Goal: Information Seeking & Learning: Learn about a topic

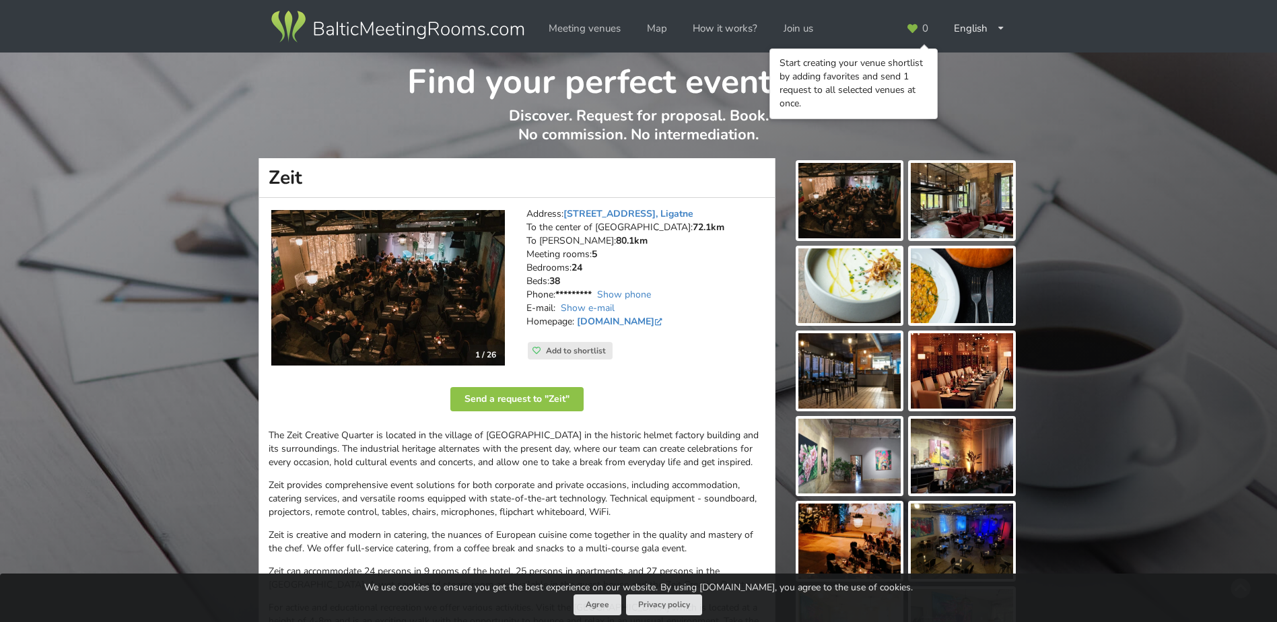
click at [721, 288] on address "Address: [STREET_ADDRESS], Ligatne To the center of [GEOGRAPHIC_DATA]: 72.1km T…" at bounding box center [645, 274] width 239 height 135
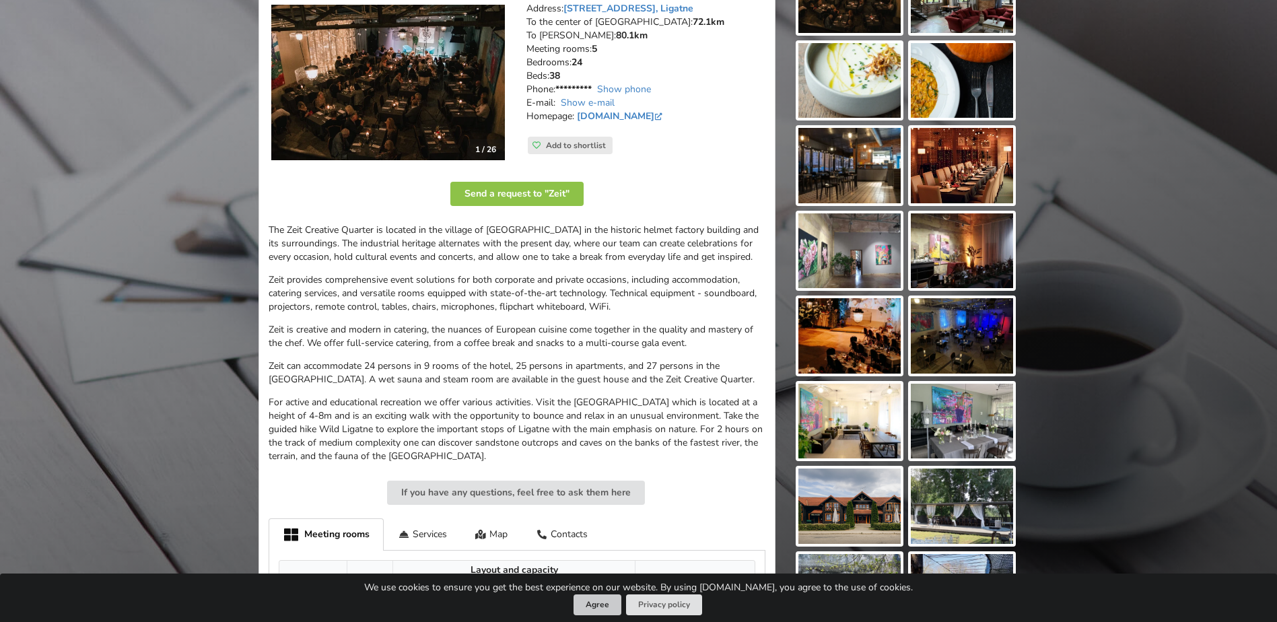
scroll to position [224, 0]
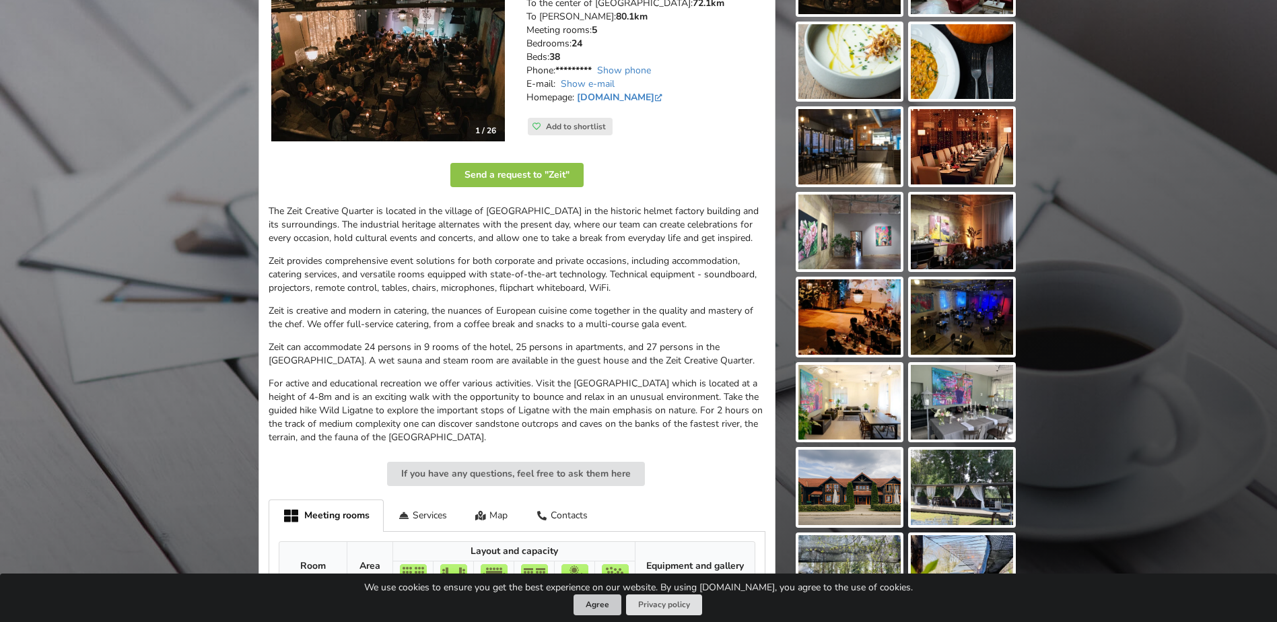
click at [601, 603] on button "Agree" at bounding box center [598, 604] width 48 height 21
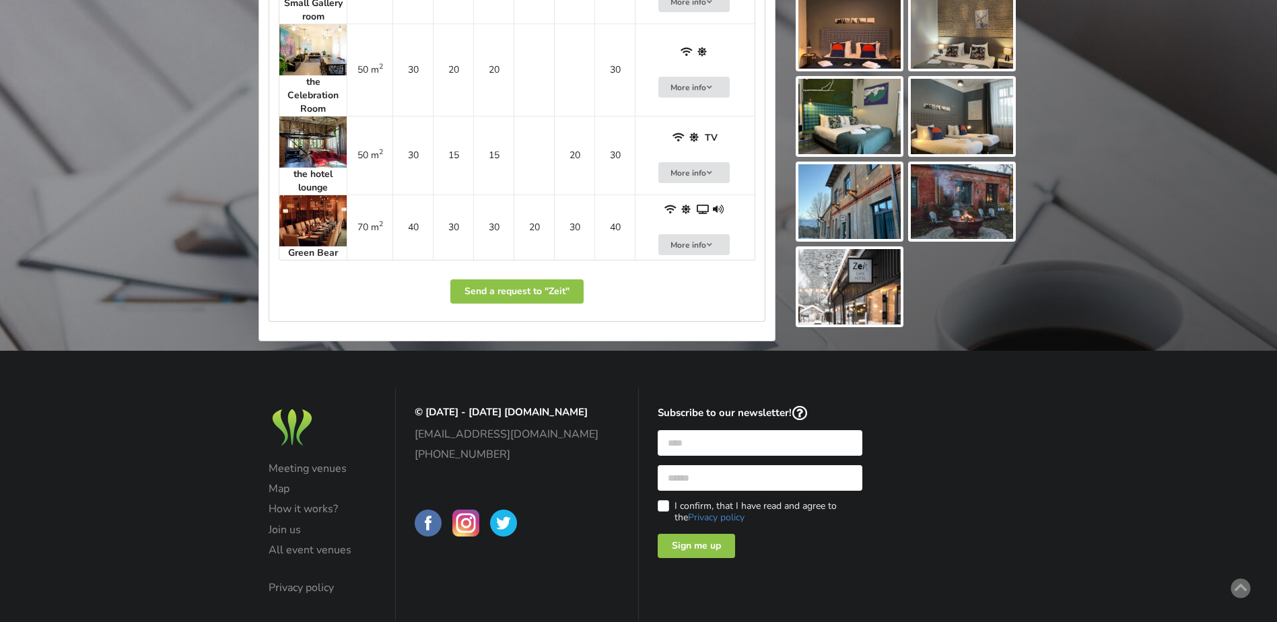
scroll to position [0, 0]
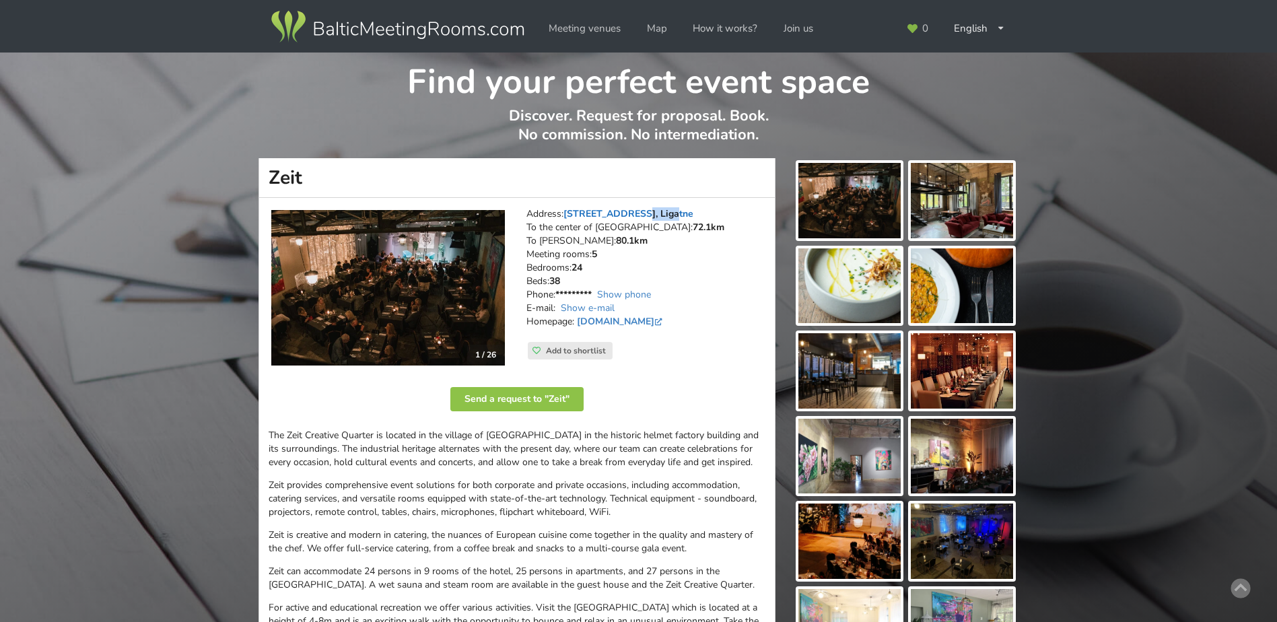
drag, startPoint x: 663, startPoint y: 214, endPoint x: 627, endPoint y: 217, distance: 36.4
click at [627, 217] on address "Address: [STREET_ADDRESS], Ligatne To the center of [GEOGRAPHIC_DATA]: 72.1km T…" at bounding box center [645, 274] width 239 height 135
copy link "Ligatne"
click at [855, 208] on img at bounding box center [849, 200] width 102 height 75
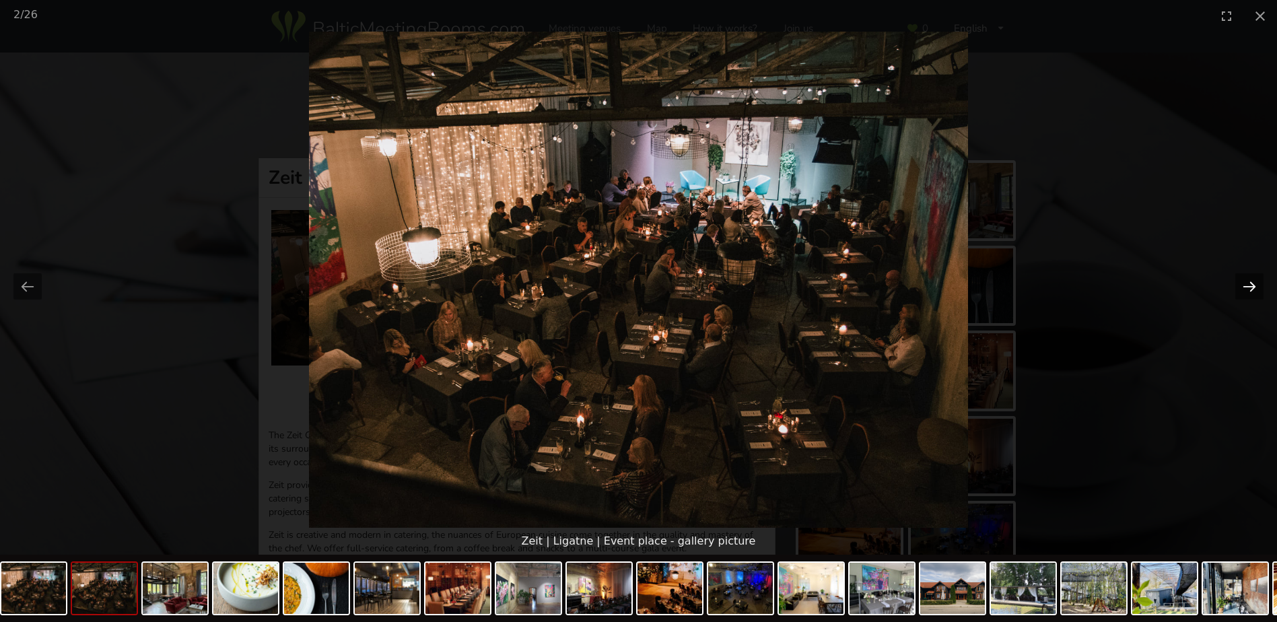
click at [1247, 285] on button "Next slide" at bounding box center [1249, 286] width 28 height 26
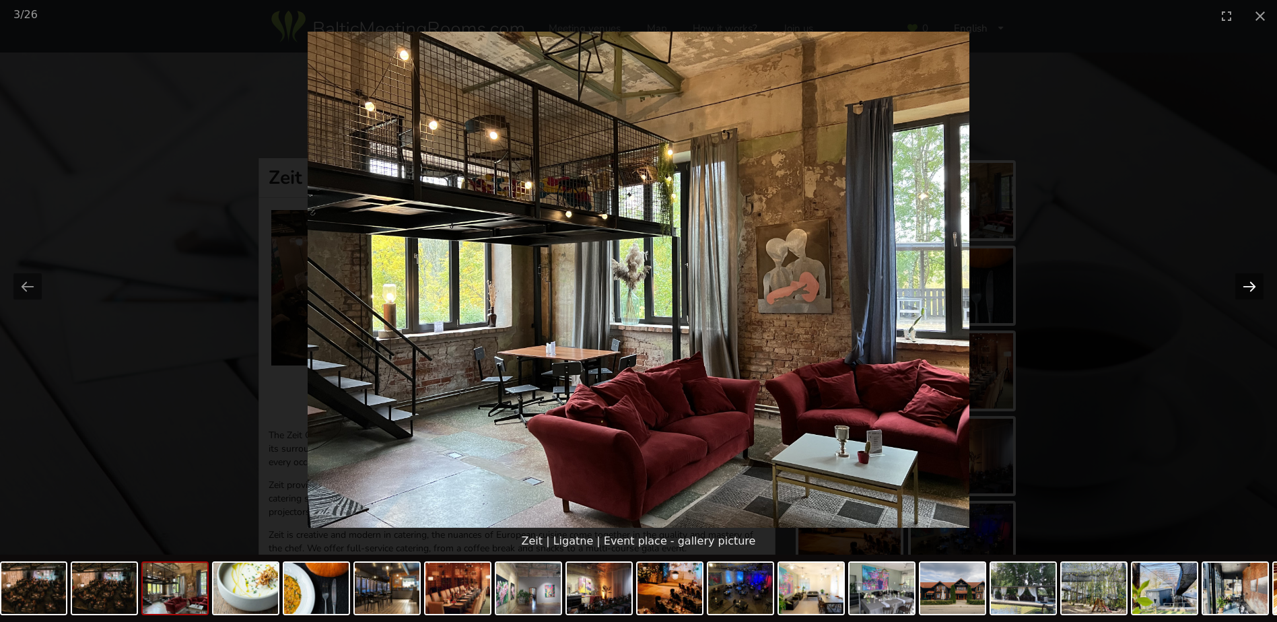
click at [1247, 285] on button "Next slide" at bounding box center [1249, 286] width 28 height 26
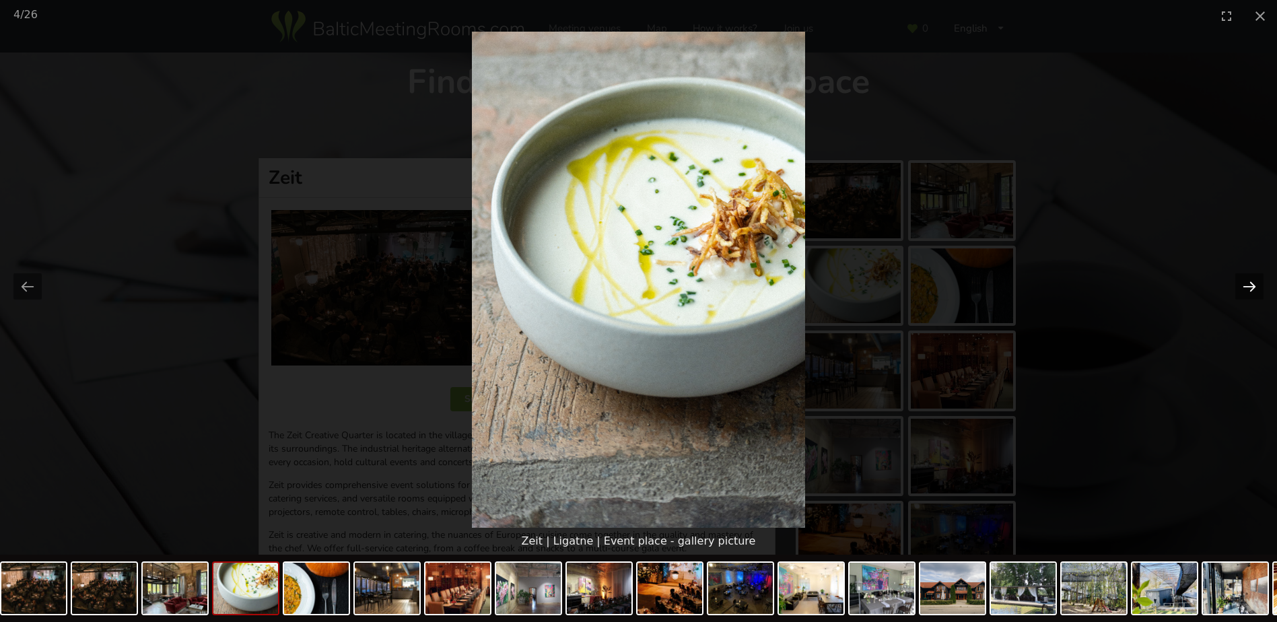
click at [1247, 285] on button "Next slide" at bounding box center [1249, 286] width 28 height 26
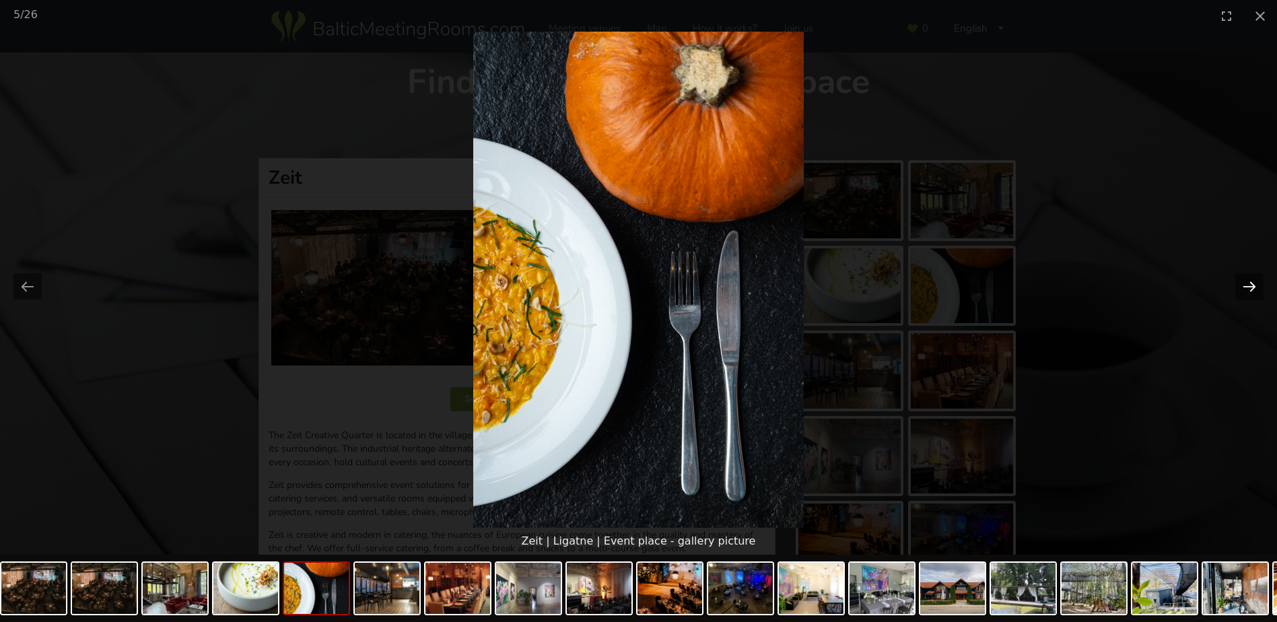
click at [1247, 285] on button "Next slide" at bounding box center [1249, 286] width 28 height 26
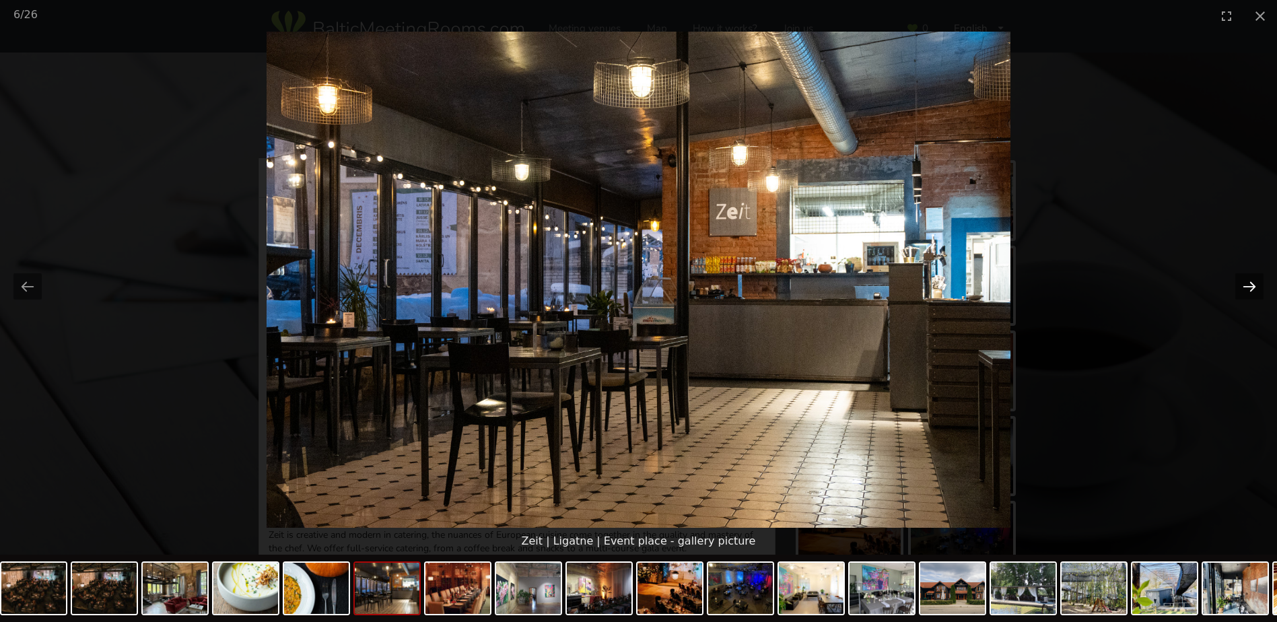
click at [1247, 285] on button "Next slide" at bounding box center [1249, 286] width 28 height 26
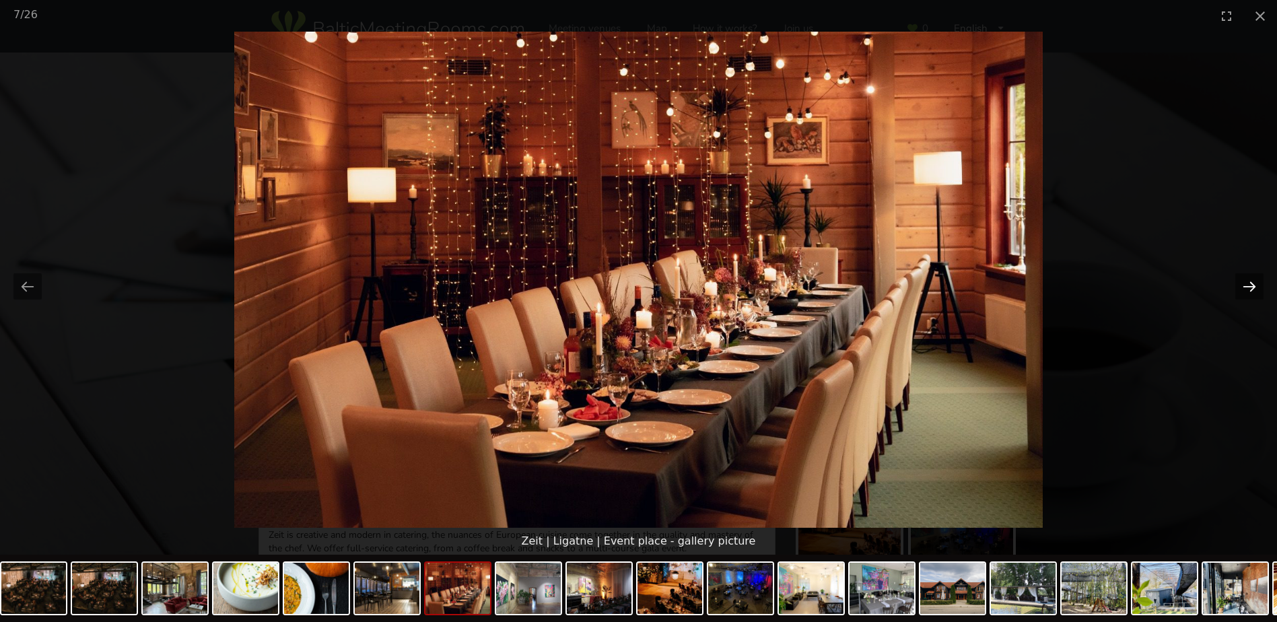
click at [1247, 285] on button "Next slide" at bounding box center [1249, 286] width 28 height 26
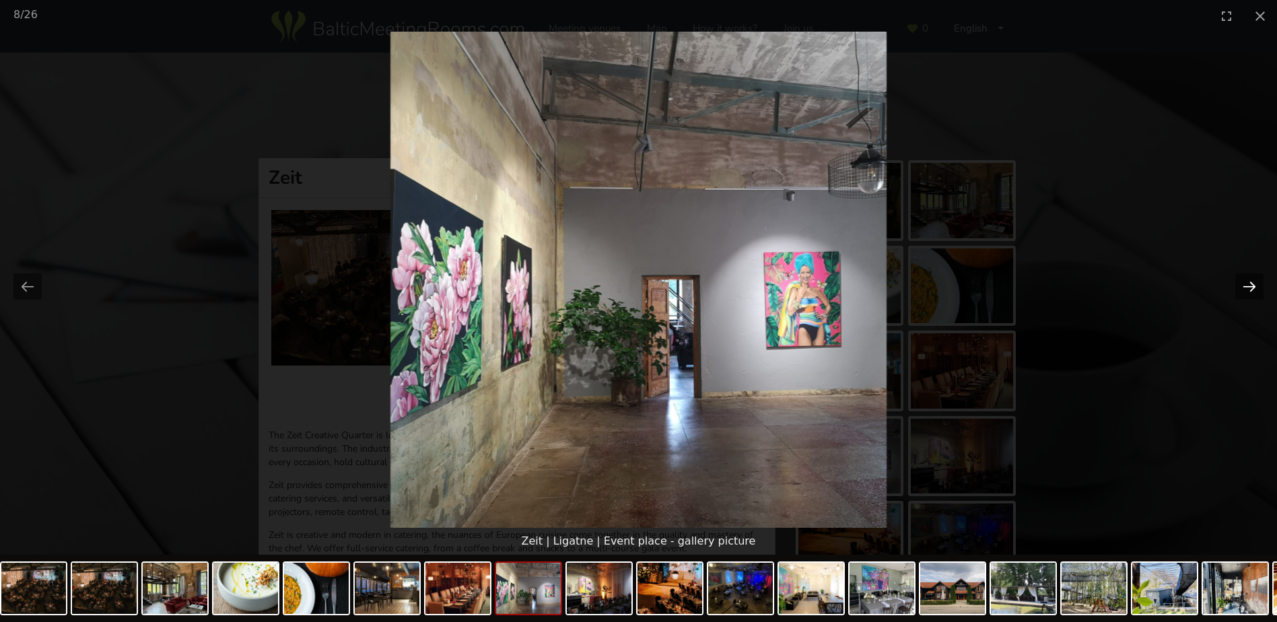
click at [1247, 285] on button "Next slide" at bounding box center [1249, 286] width 28 height 26
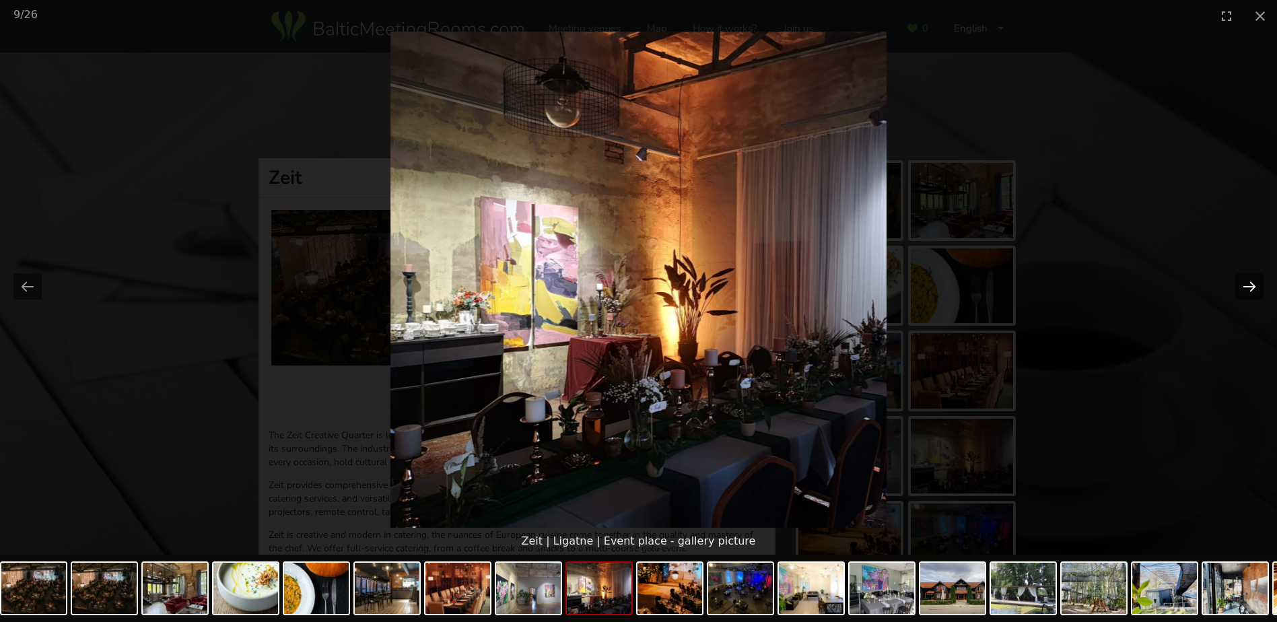
click at [1247, 285] on button "Next slide" at bounding box center [1249, 286] width 28 height 26
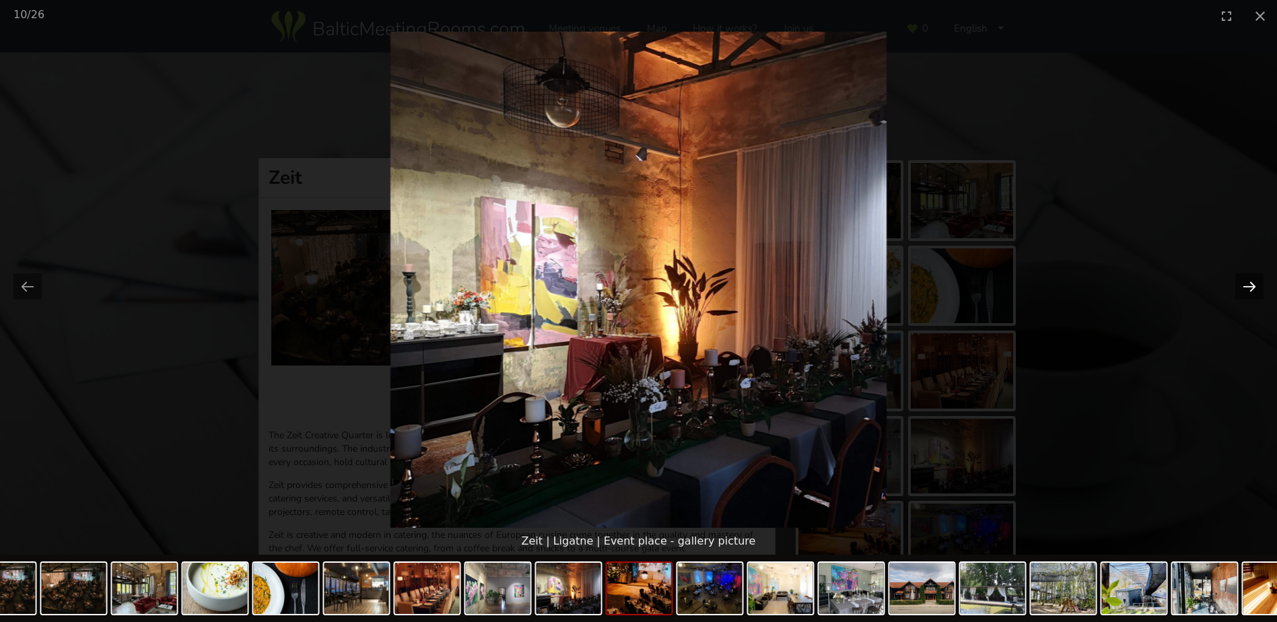
click at [1247, 285] on button "Next slide" at bounding box center [1249, 286] width 28 height 26
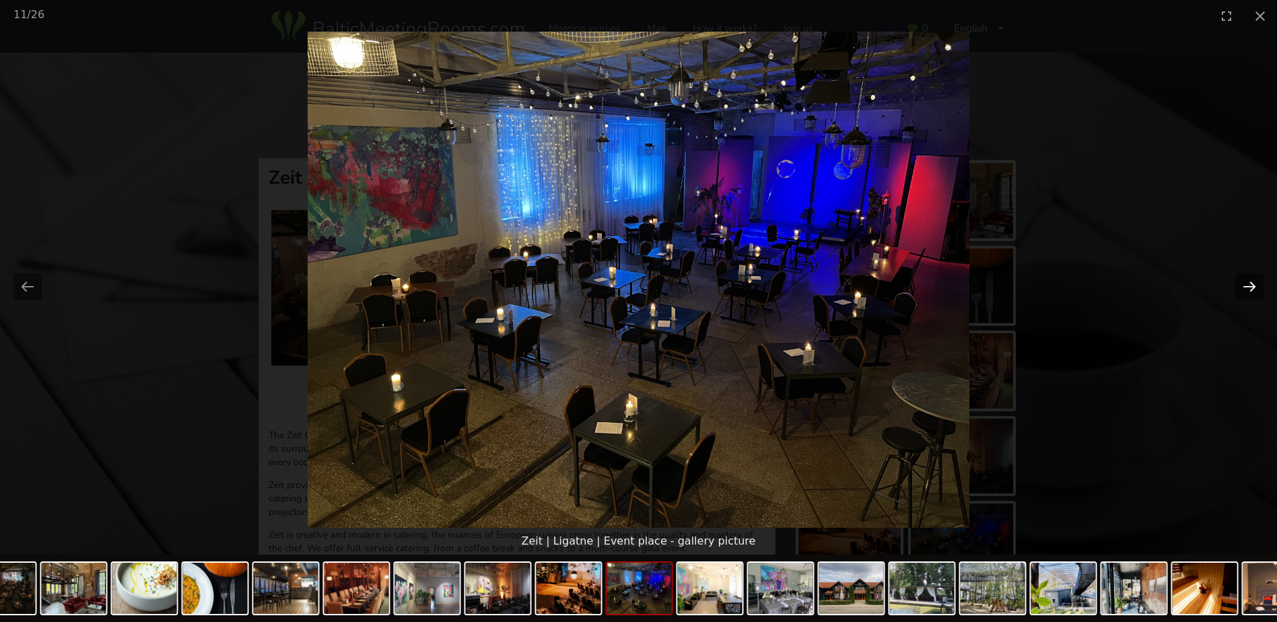
click at [1247, 285] on button "Next slide" at bounding box center [1249, 286] width 28 height 26
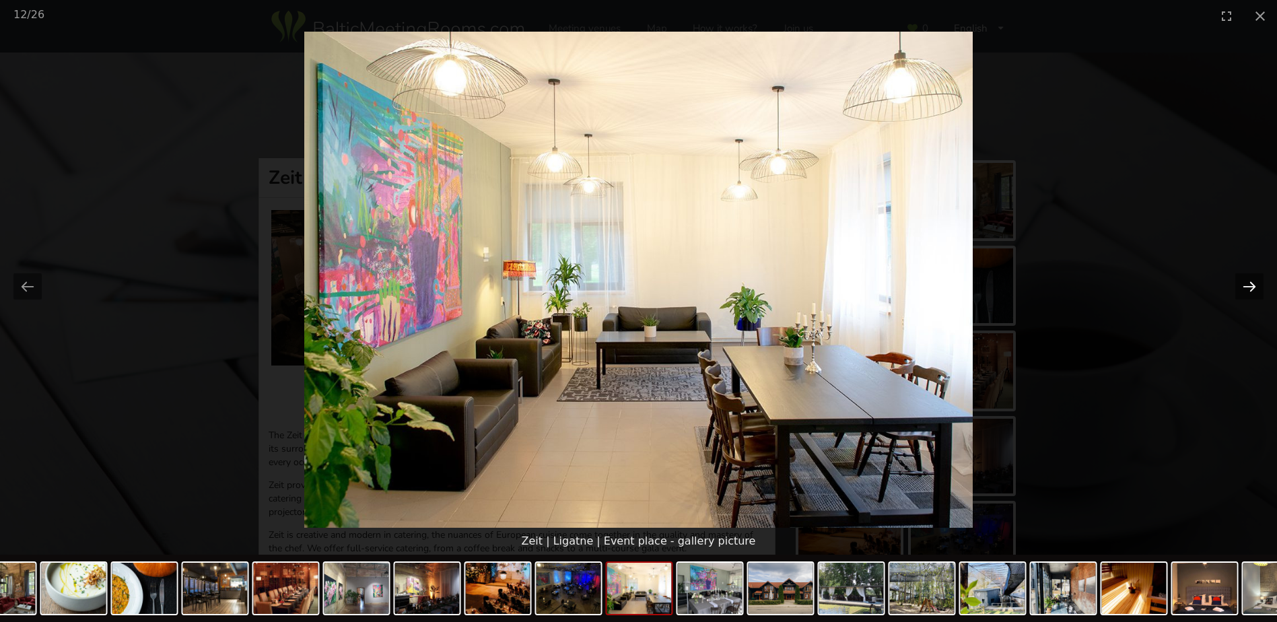
click at [1247, 285] on button "Next slide" at bounding box center [1249, 286] width 28 height 26
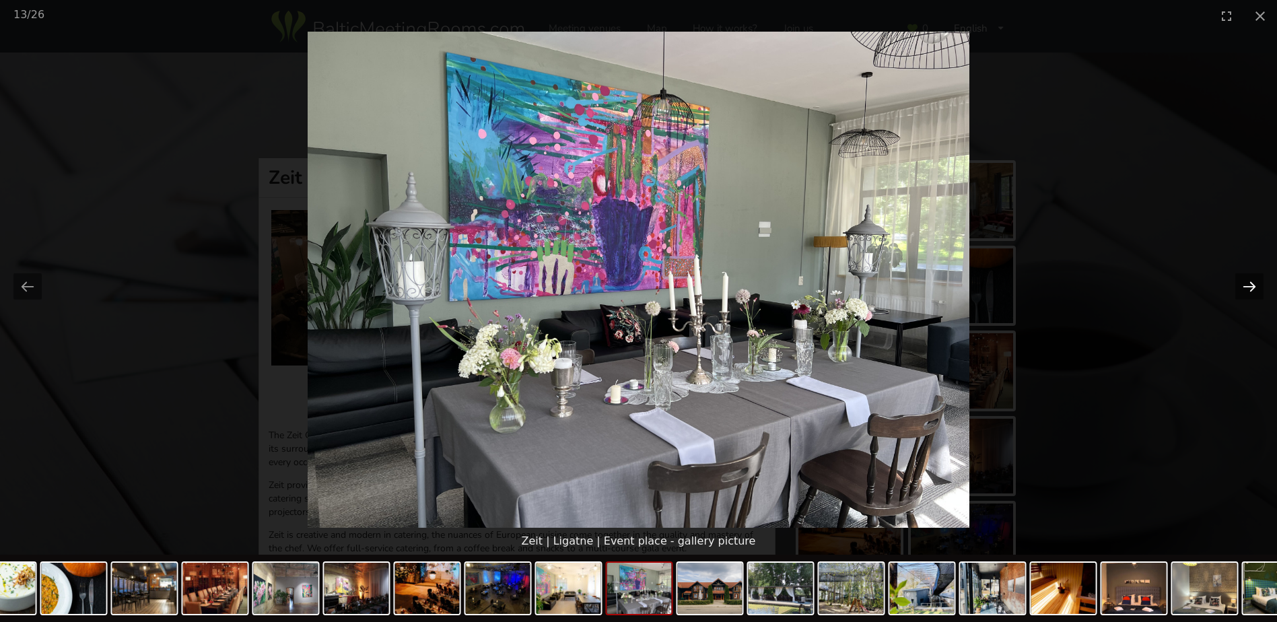
click at [1247, 285] on button "Next slide" at bounding box center [1249, 286] width 28 height 26
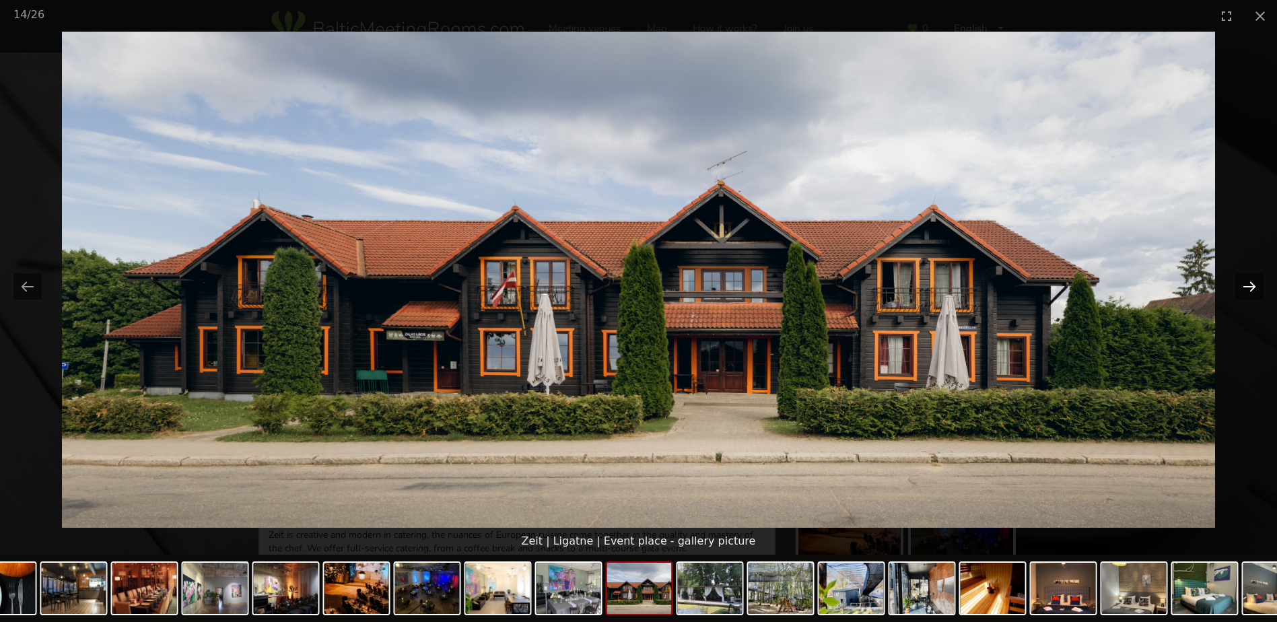
click at [1247, 283] on button "Next slide" at bounding box center [1249, 286] width 28 height 26
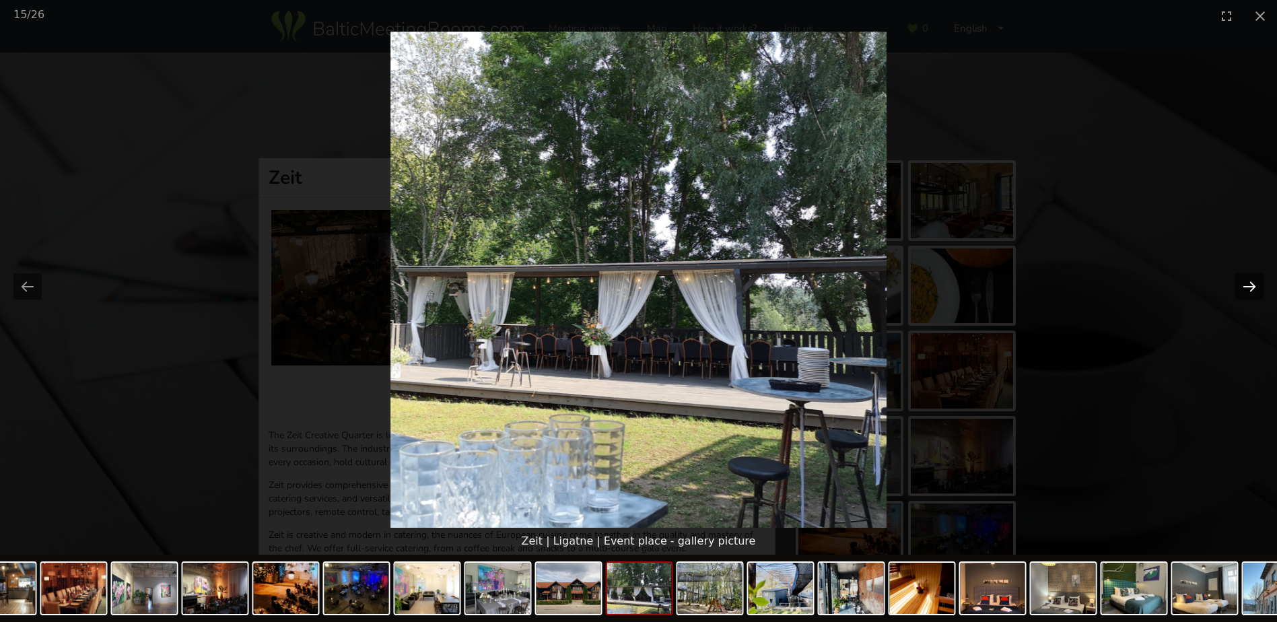
click at [1247, 283] on button "Next slide" at bounding box center [1249, 286] width 28 height 26
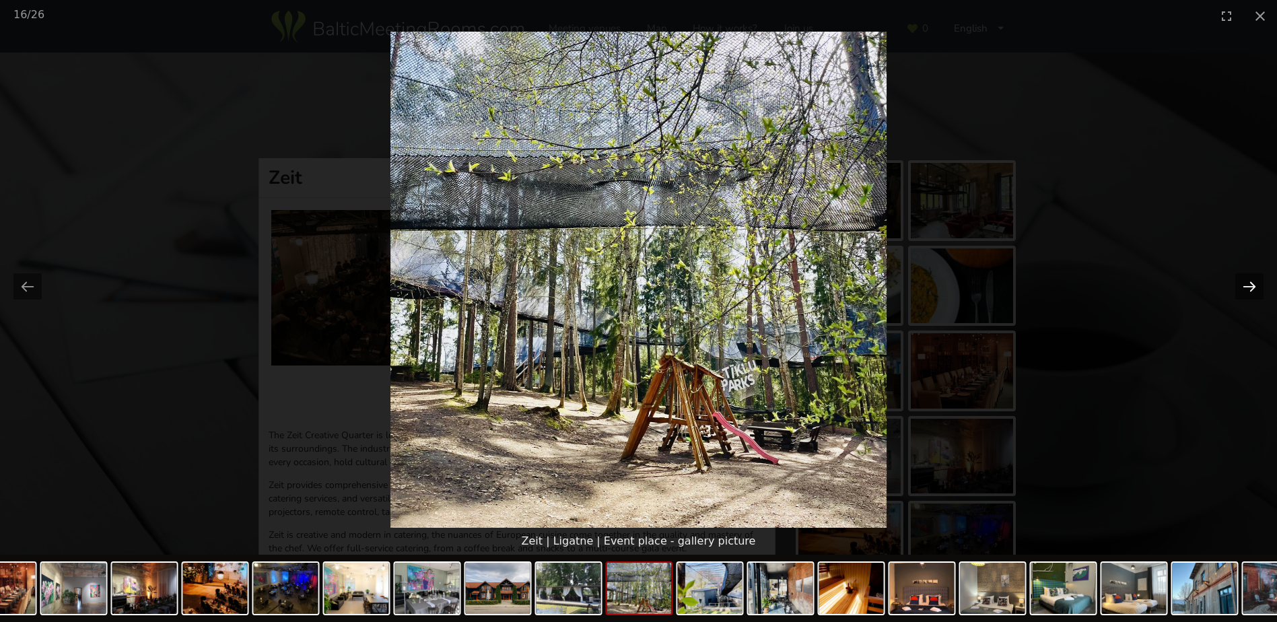
click at [1247, 283] on button "Next slide" at bounding box center [1249, 286] width 28 height 26
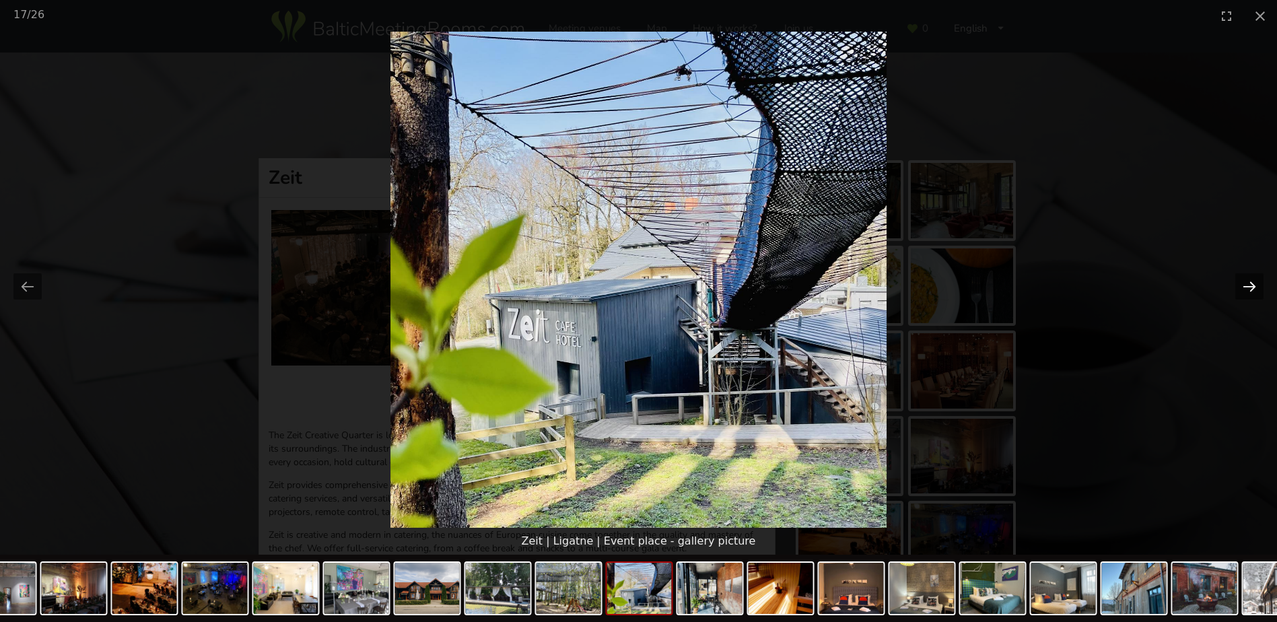
click at [1247, 283] on button "Next slide" at bounding box center [1249, 286] width 28 height 26
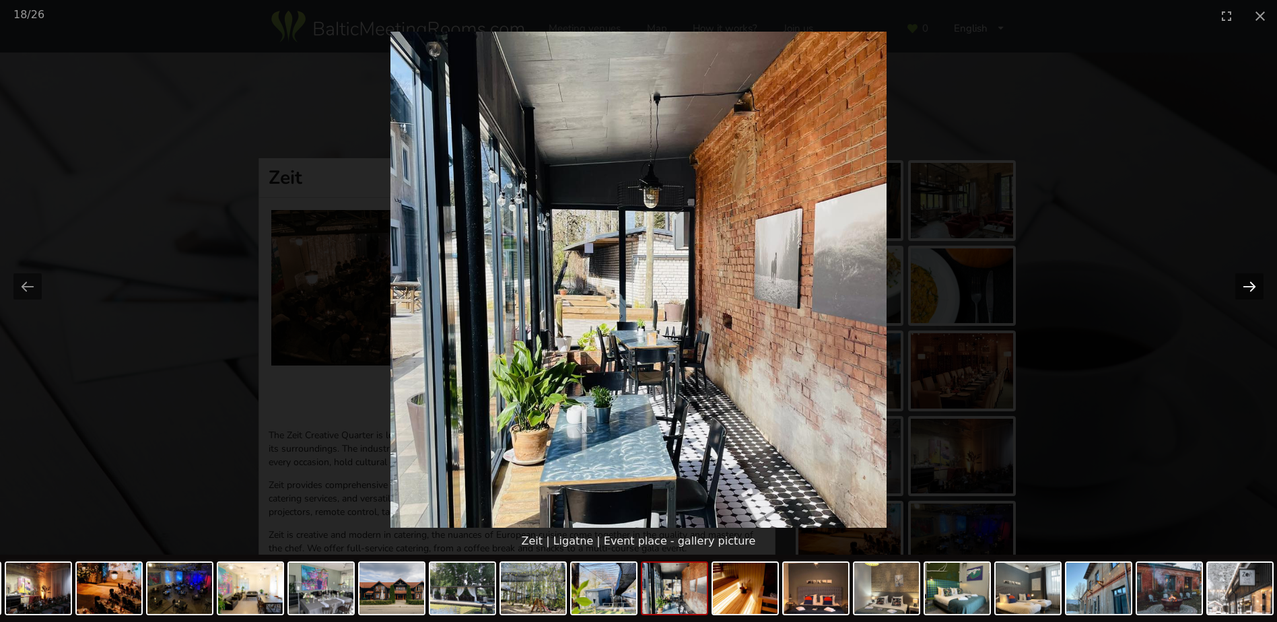
click at [1247, 287] on button "Next slide" at bounding box center [1249, 286] width 28 height 26
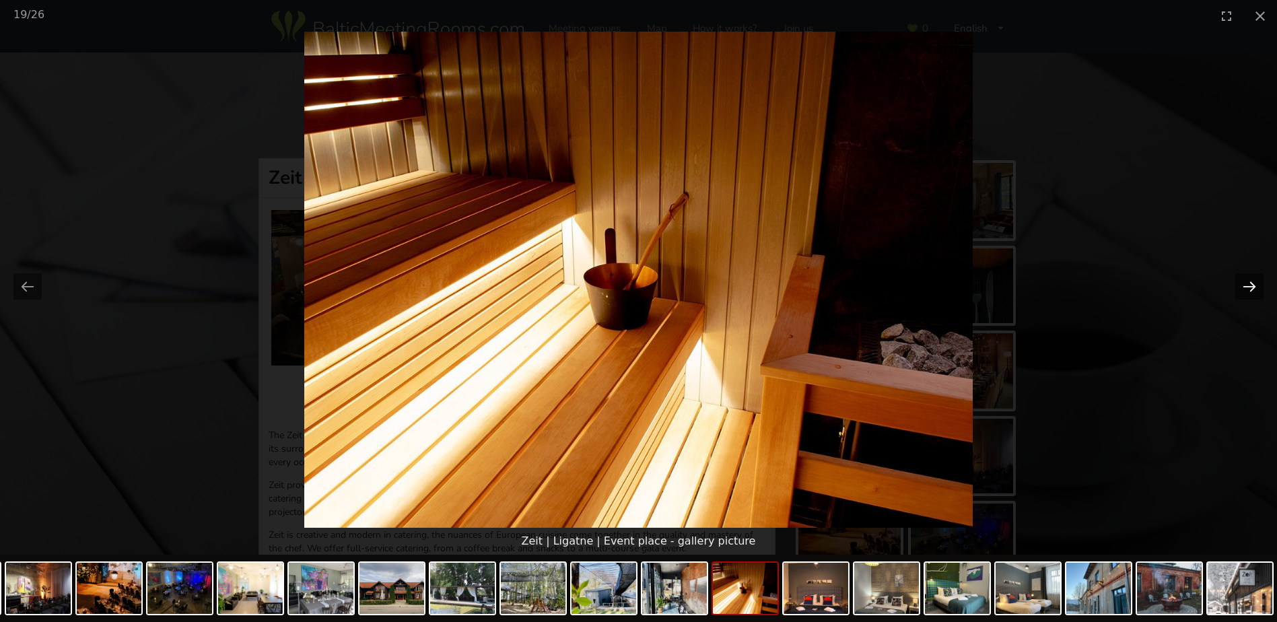
click at [1247, 287] on button "Next slide" at bounding box center [1249, 286] width 28 height 26
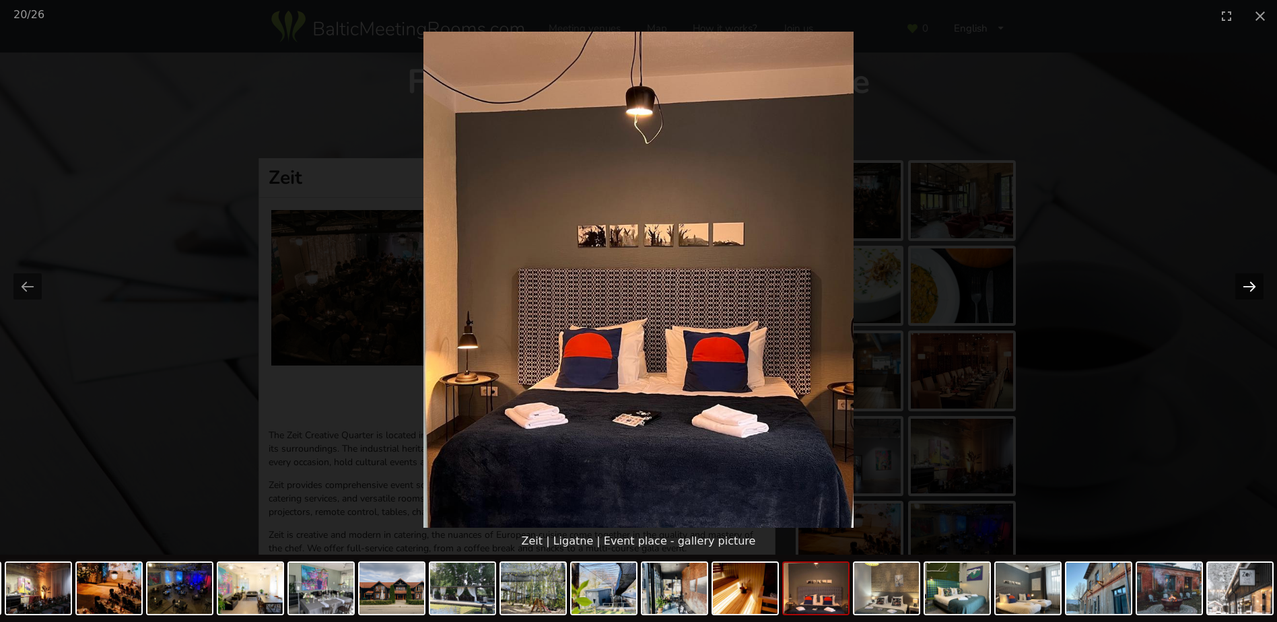
click at [1247, 287] on button "Next slide" at bounding box center [1249, 286] width 28 height 26
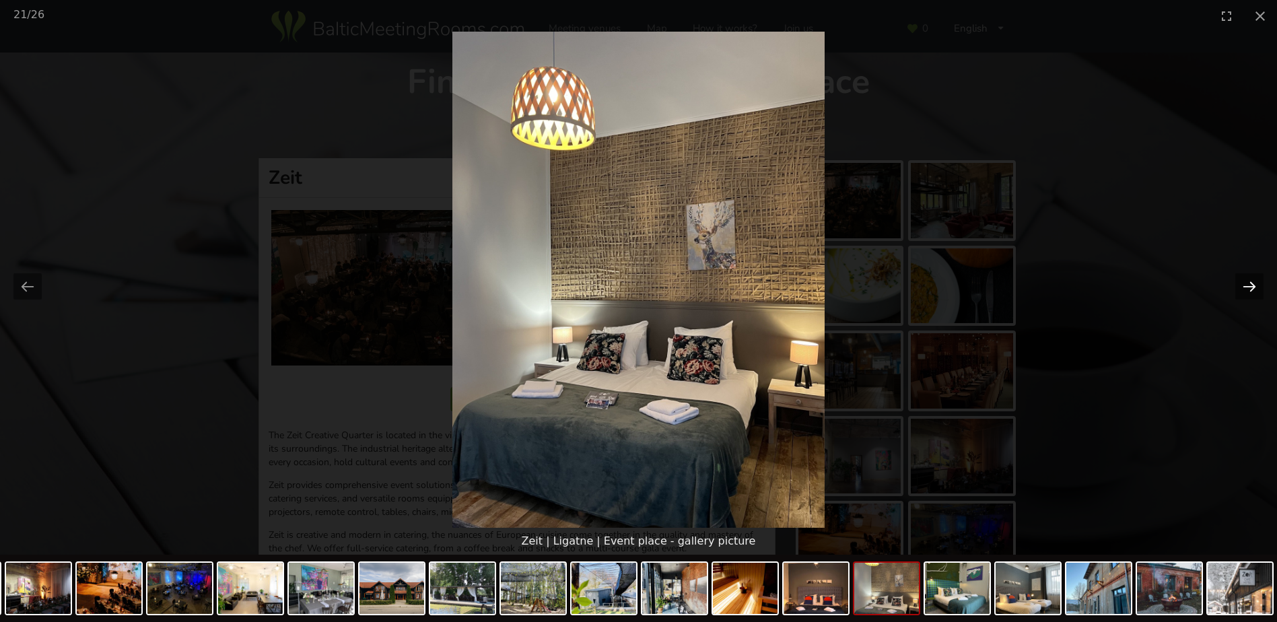
click at [1247, 287] on button "Next slide" at bounding box center [1249, 286] width 28 height 26
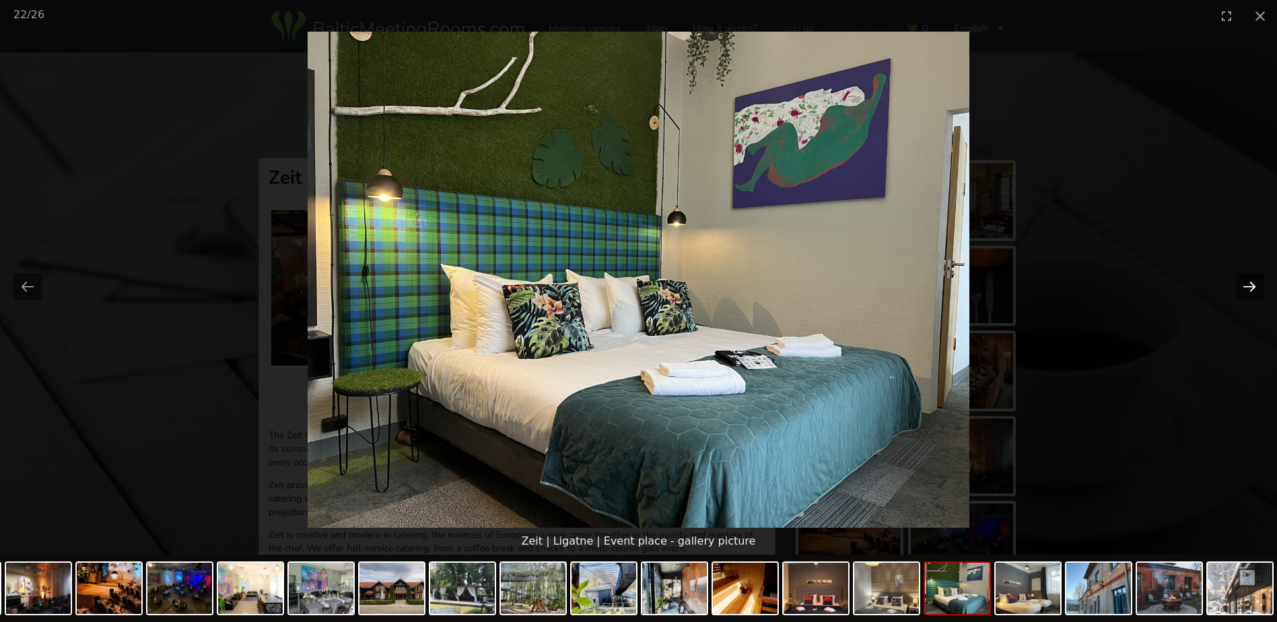
click at [1247, 287] on button "Next slide" at bounding box center [1249, 286] width 28 height 26
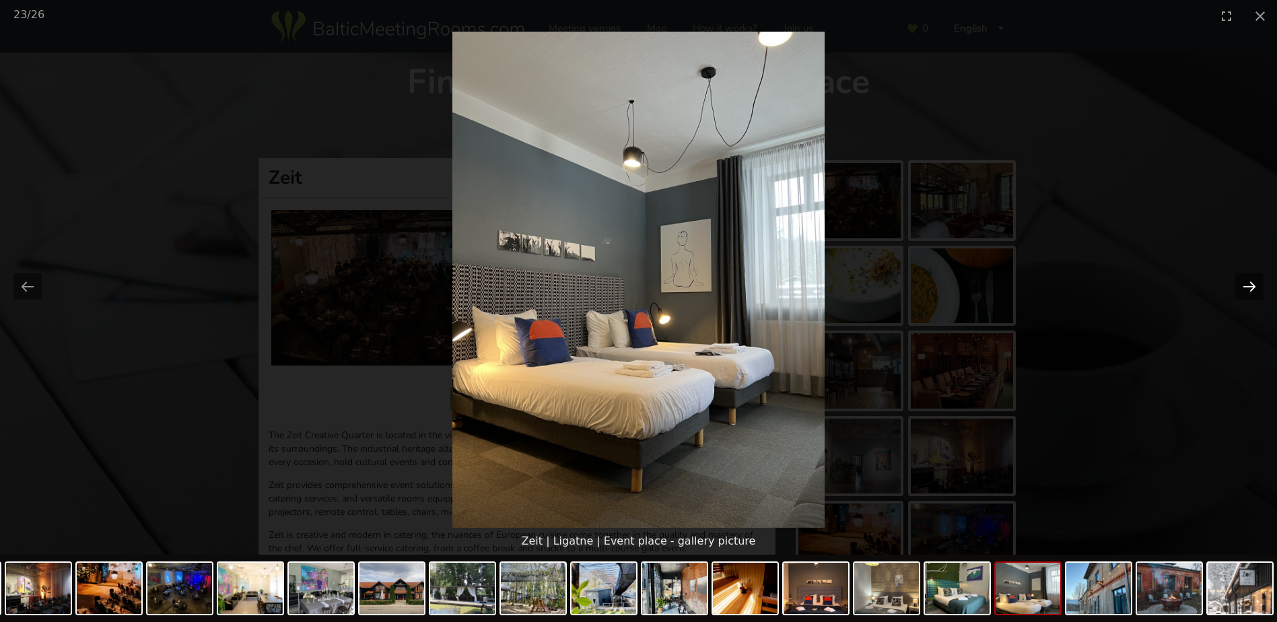
click at [1247, 287] on button "Next slide" at bounding box center [1249, 286] width 28 height 26
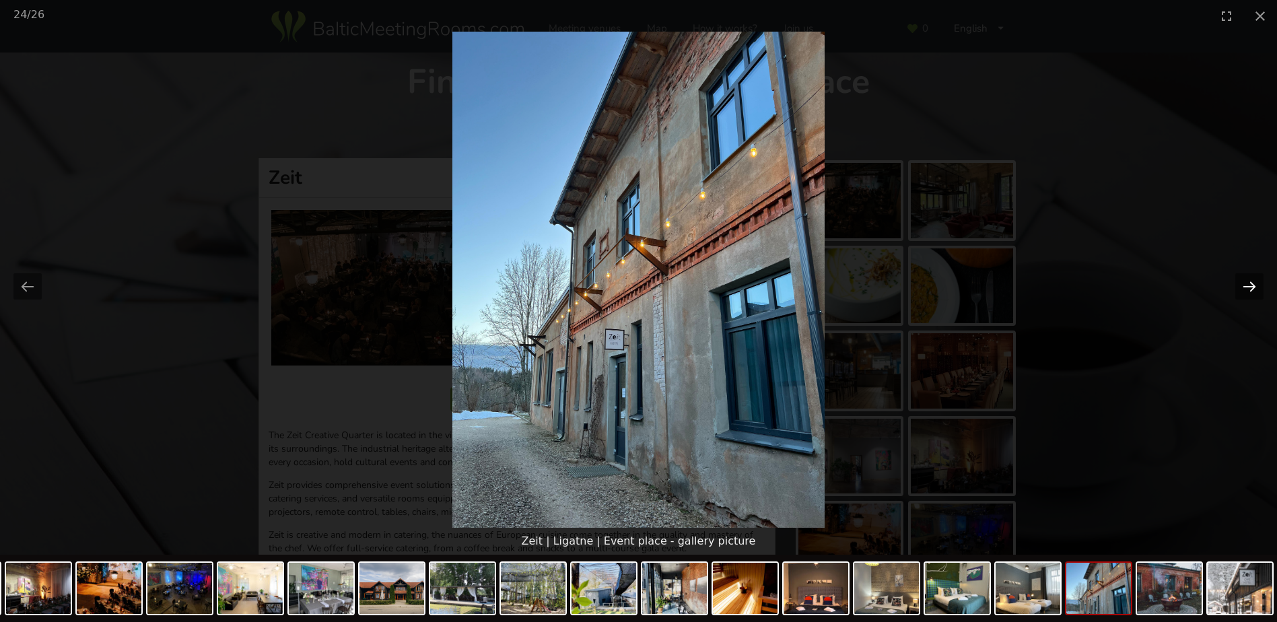
click at [1247, 287] on button "Next slide" at bounding box center [1249, 286] width 28 height 26
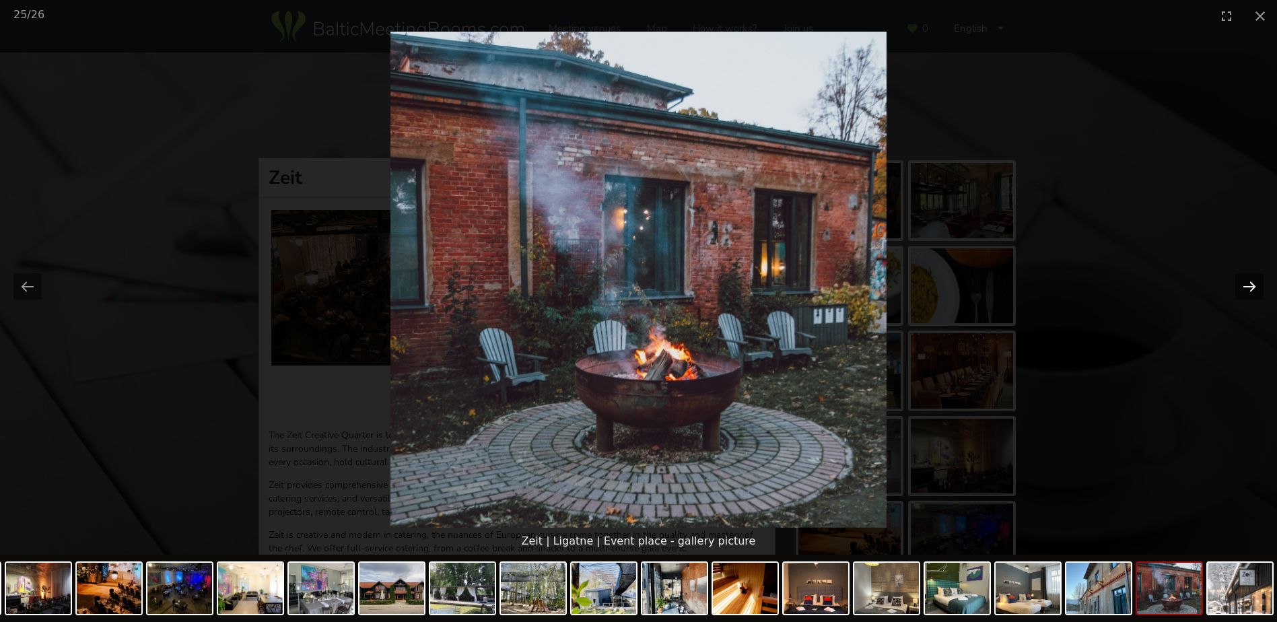
click at [1247, 287] on button "Next slide" at bounding box center [1249, 286] width 28 height 26
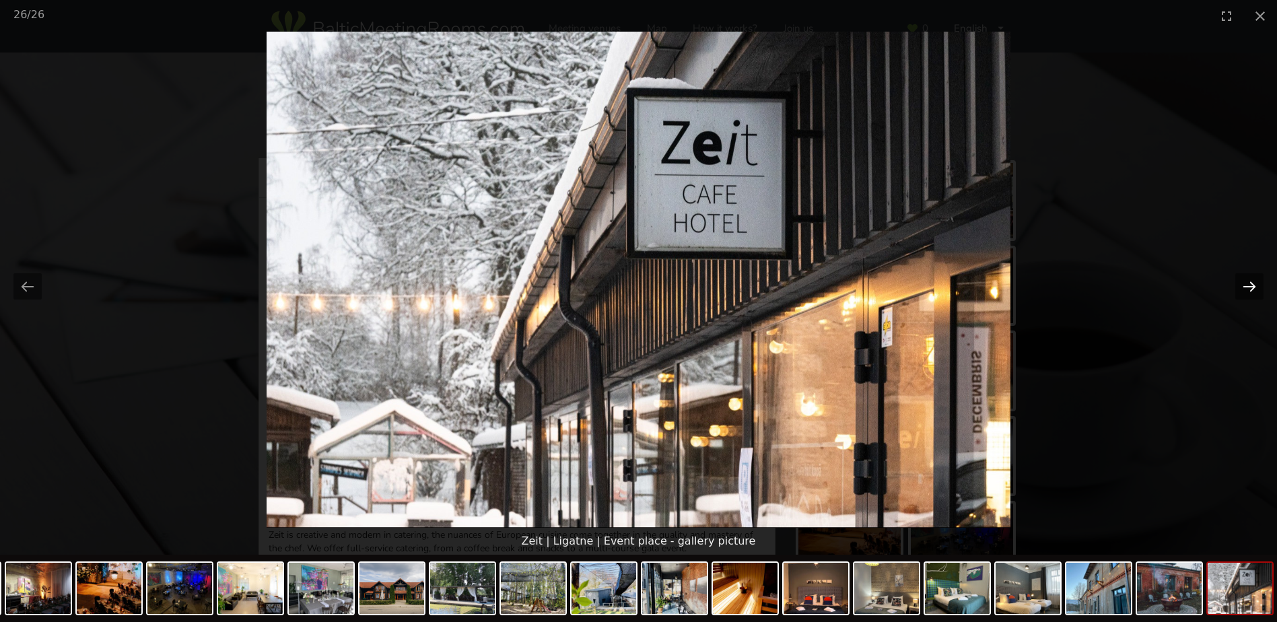
click at [1247, 287] on button "Next slide" at bounding box center [1249, 286] width 28 height 26
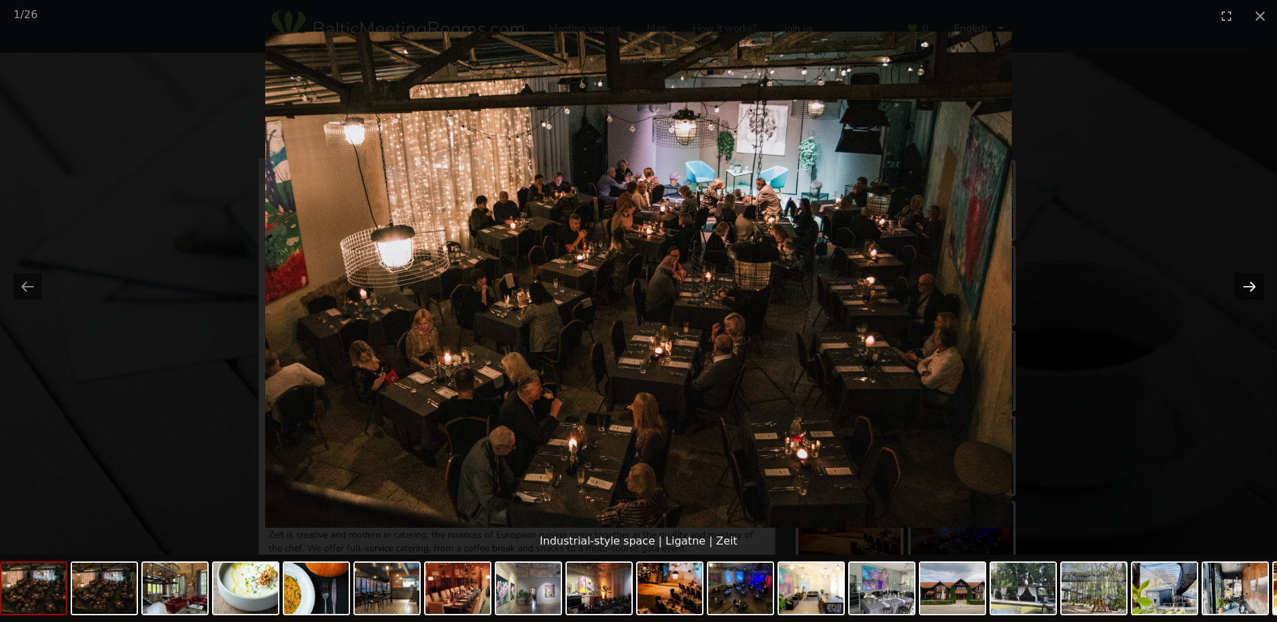
click at [1247, 287] on button "Next slide" at bounding box center [1249, 286] width 28 height 26
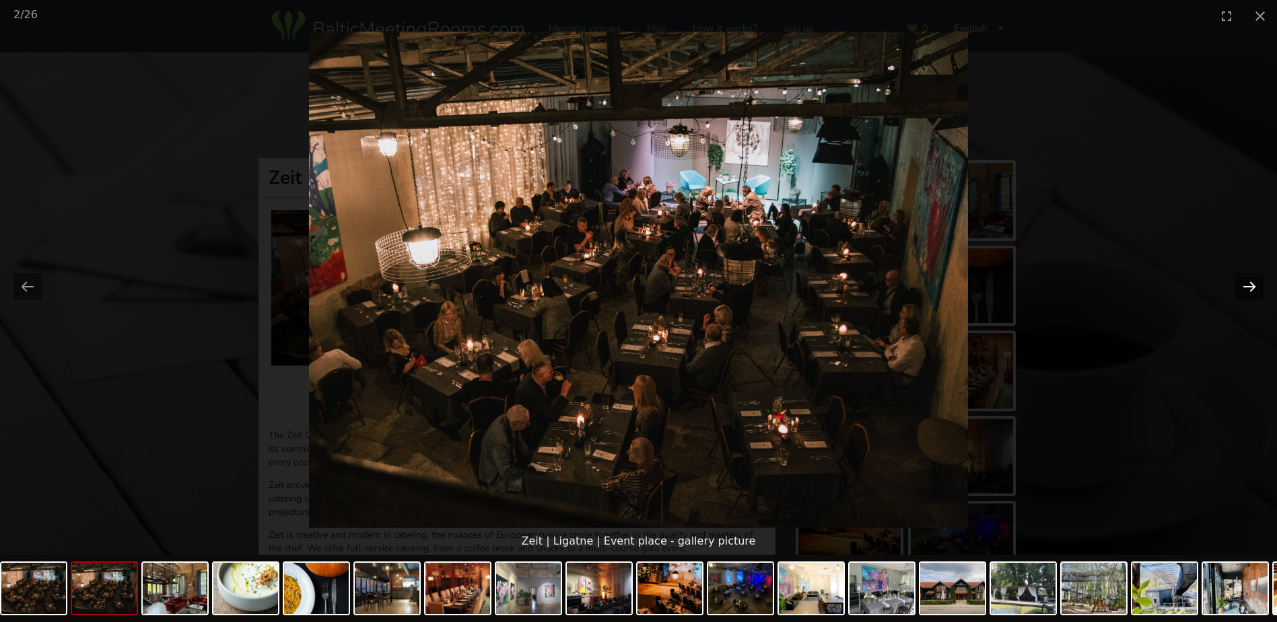
click at [1247, 287] on button "Next slide" at bounding box center [1249, 286] width 28 height 26
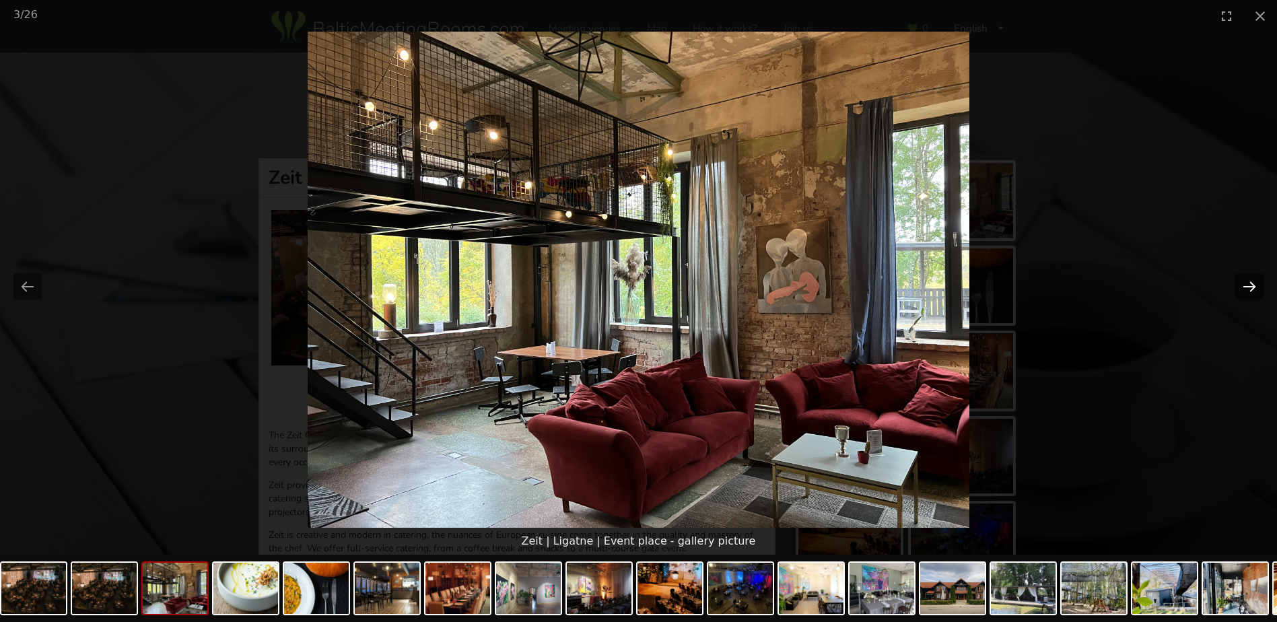
click at [1247, 287] on button "Next slide" at bounding box center [1249, 286] width 28 height 26
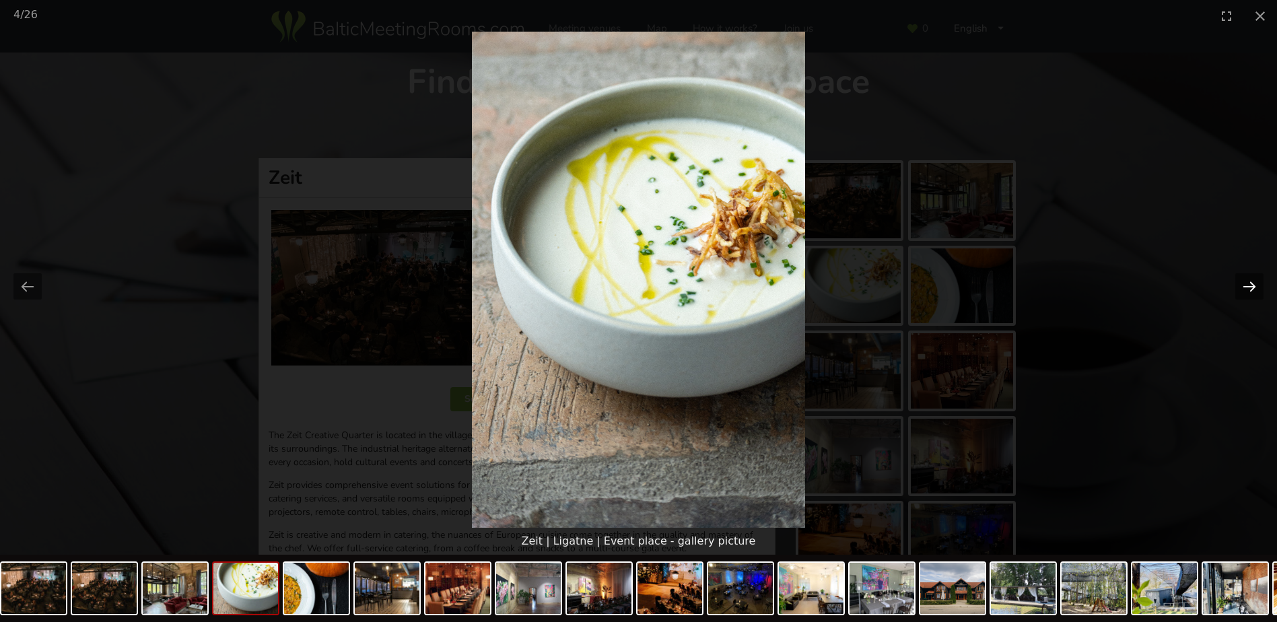
click at [1247, 287] on button "Next slide" at bounding box center [1249, 286] width 28 height 26
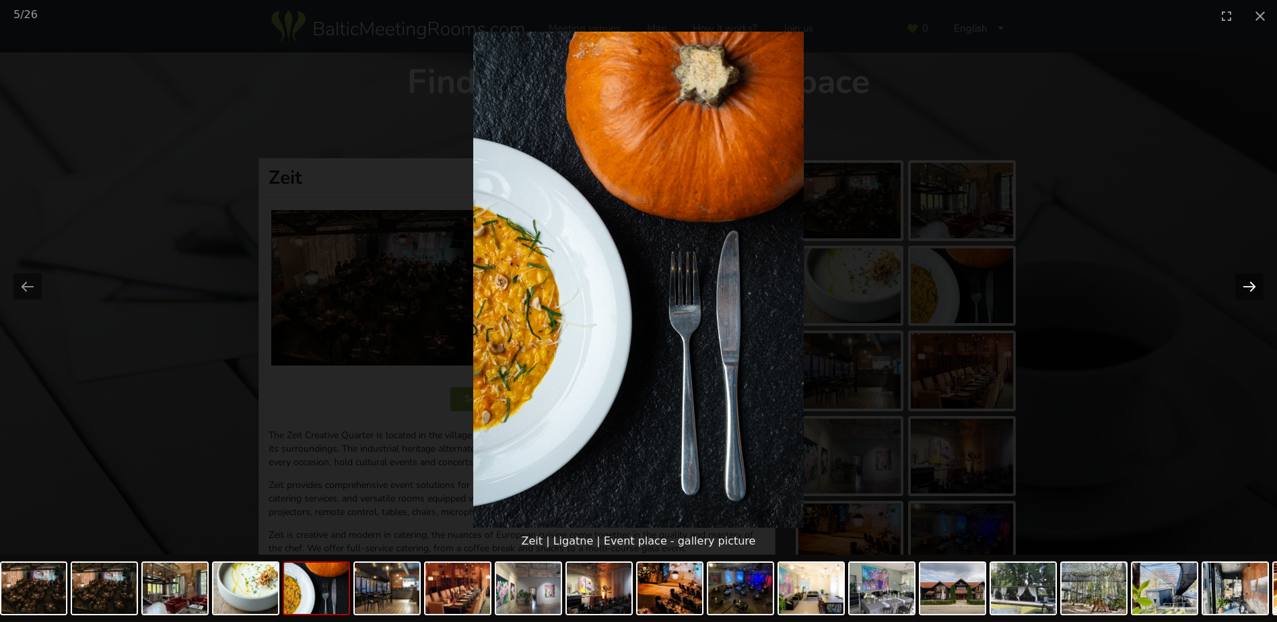
click at [1247, 287] on button "Next slide" at bounding box center [1249, 286] width 28 height 26
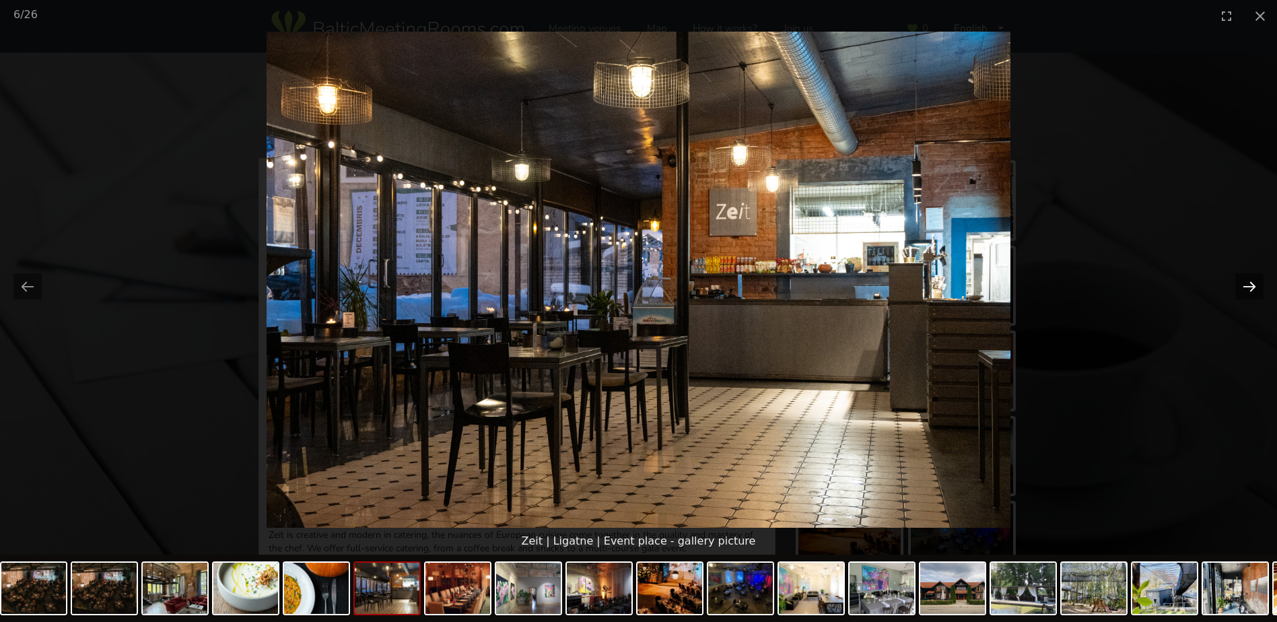
click at [1247, 287] on button "Next slide" at bounding box center [1249, 286] width 28 height 26
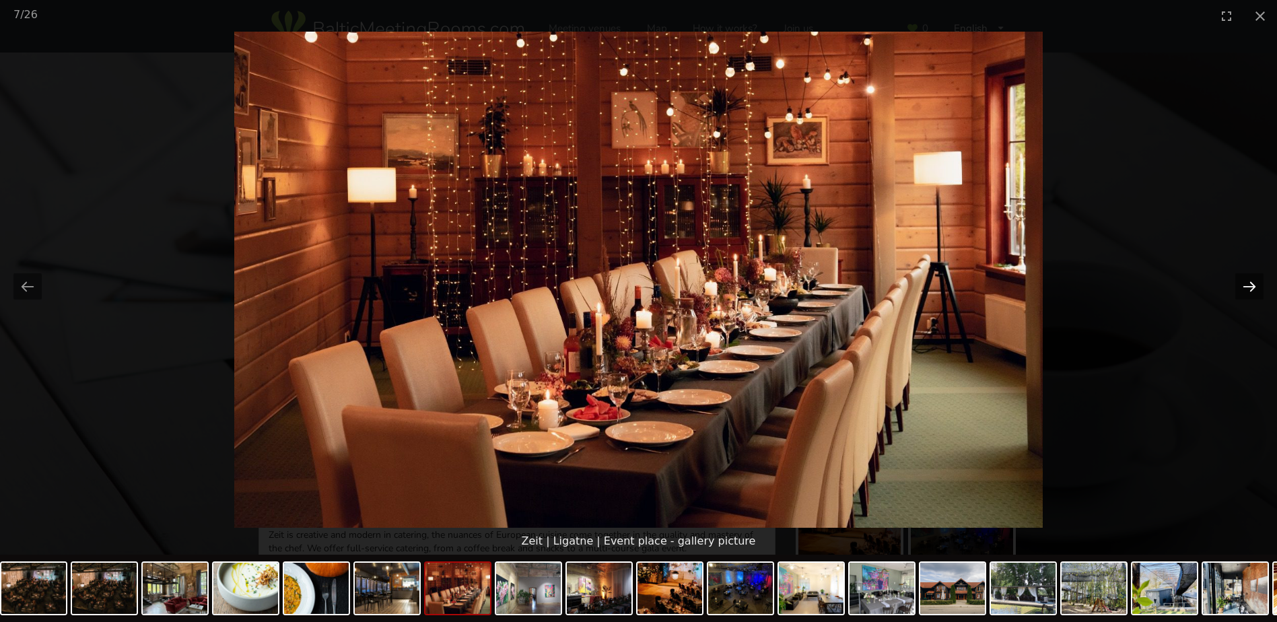
click at [1247, 287] on button "Next slide" at bounding box center [1249, 286] width 28 height 26
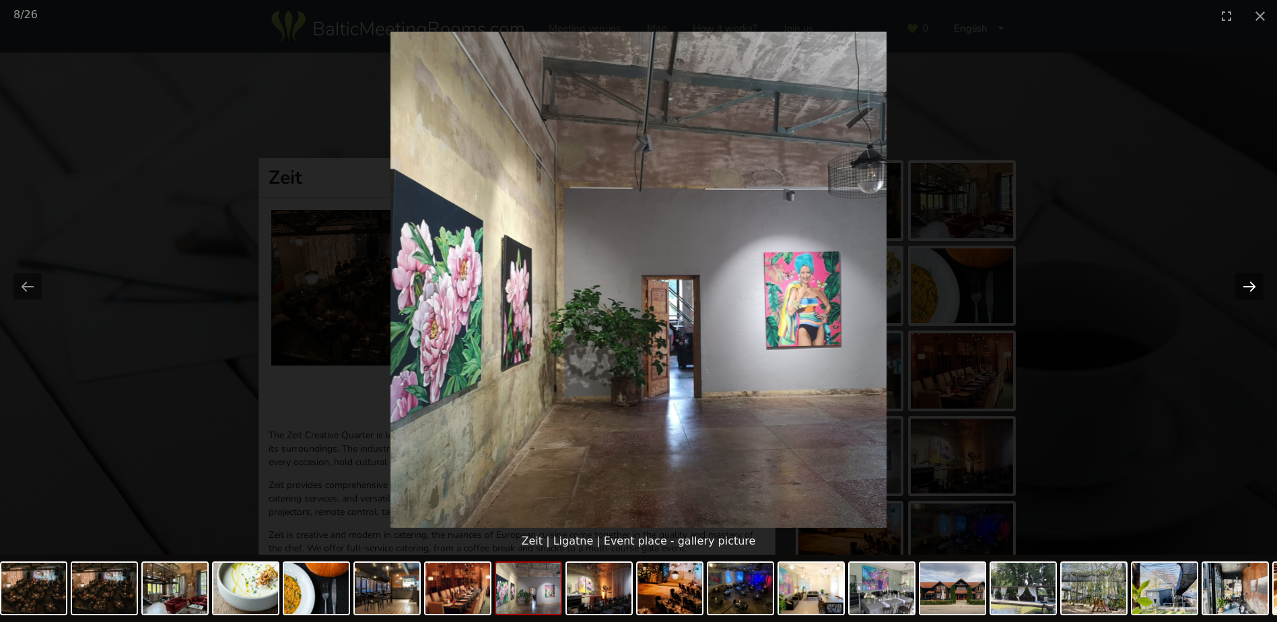
click at [1247, 287] on button "Next slide" at bounding box center [1249, 286] width 28 height 26
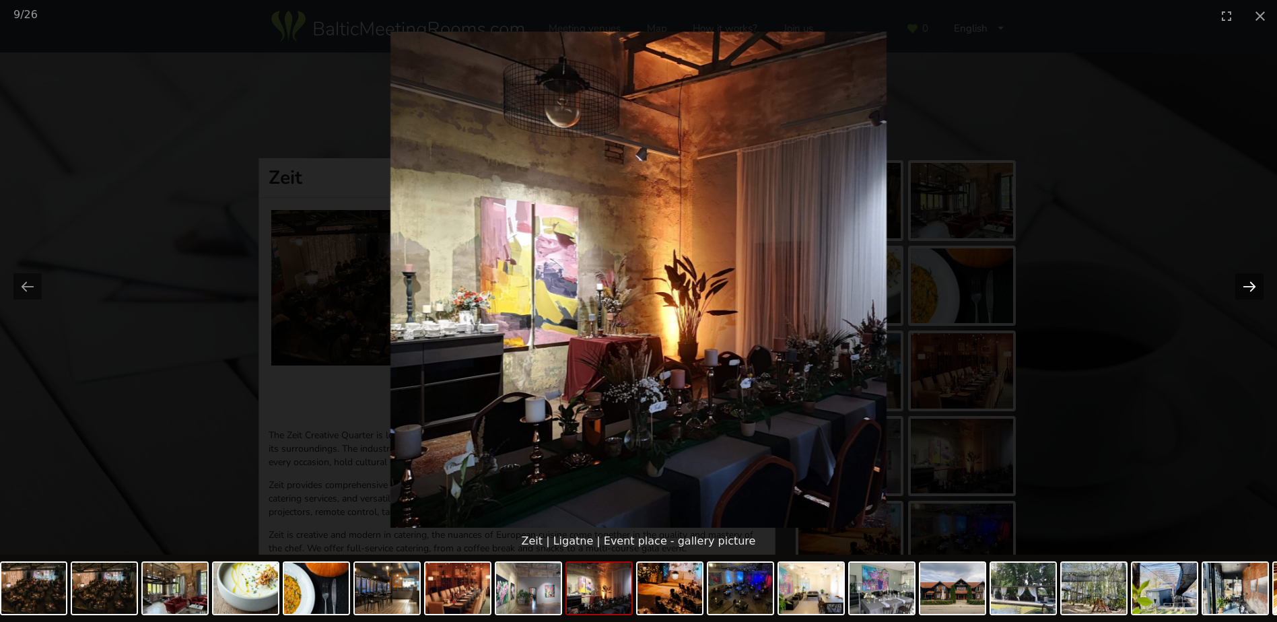
click at [1247, 287] on button "Next slide" at bounding box center [1249, 286] width 28 height 26
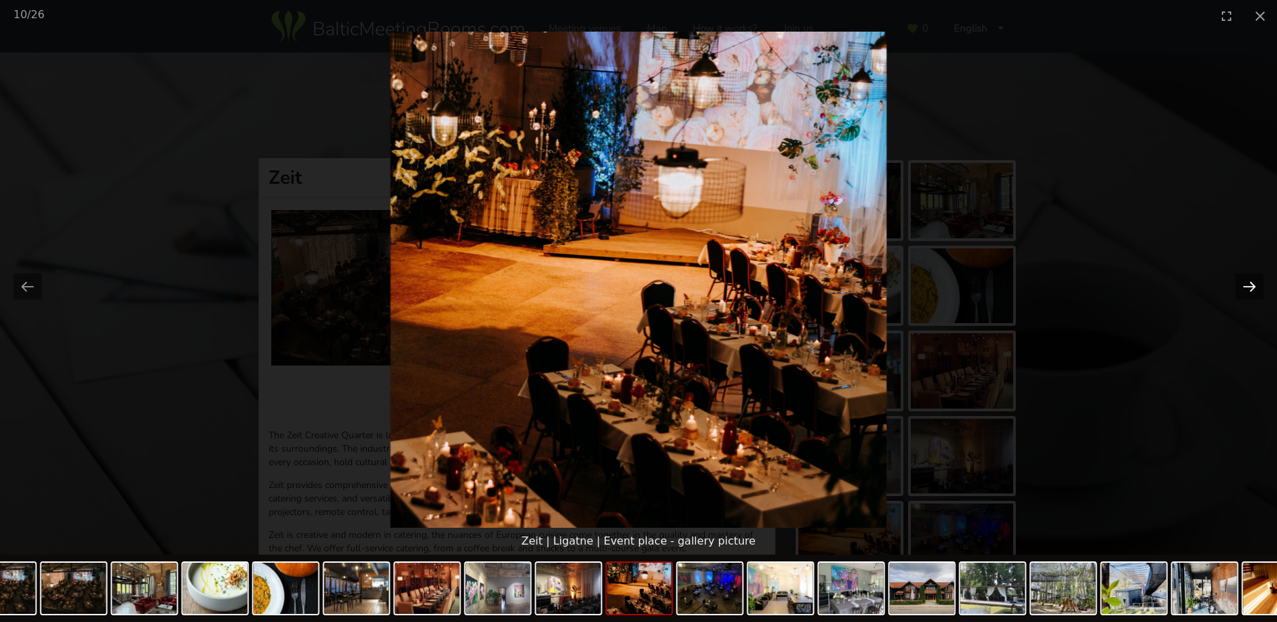
click at [1247, 287] on button "Next slide" at bounding box center [1249, 286] width 28 height 26
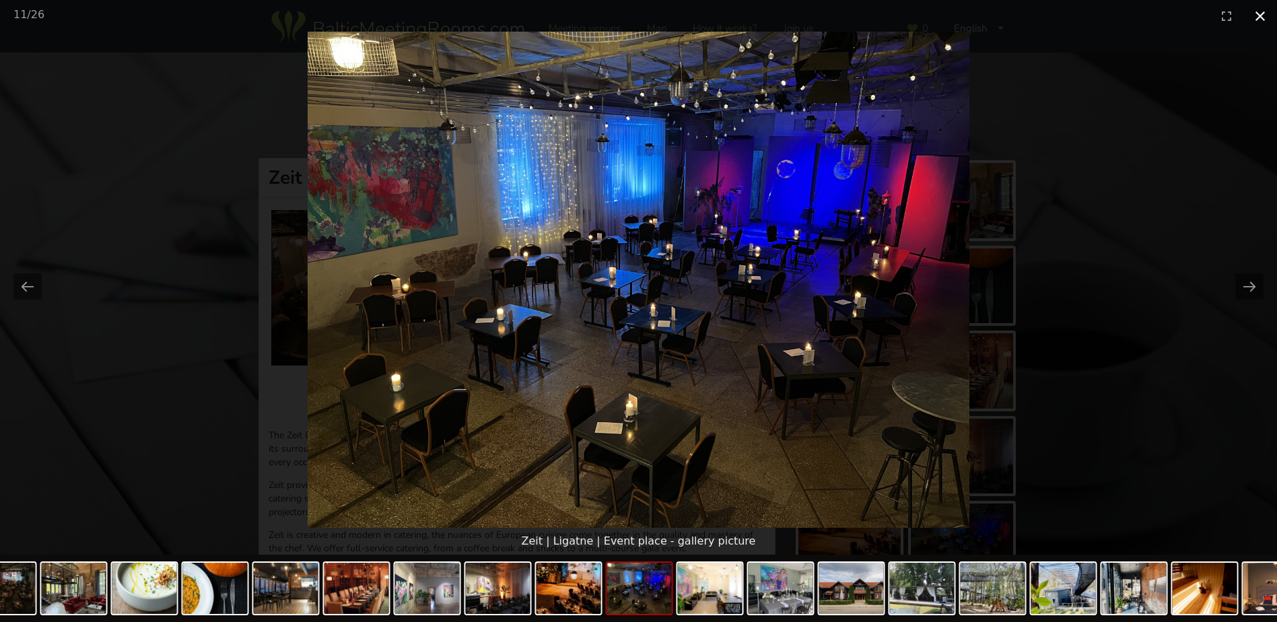
click at [1257, 15] on button "Close gallery" at bounding box center [1260, 16] width 34 height 32
